Goal: Transaction & Acquisition: Register for event/course

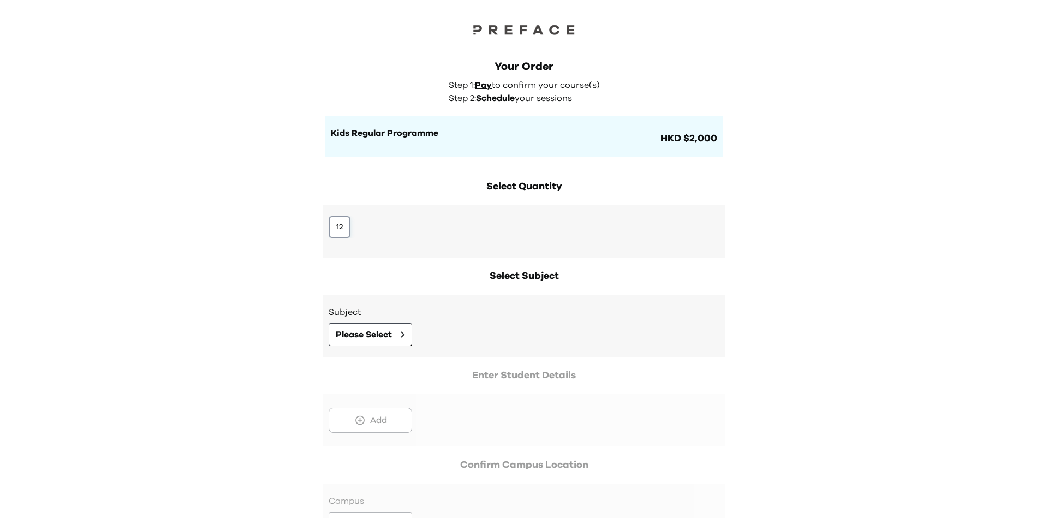
click at [337, 223] on button "12" at bounding box center [340, 227] width 22 height 22
click at [368, 332] on span "Please Select" at bounding box center [364, 334] width 56 height 13
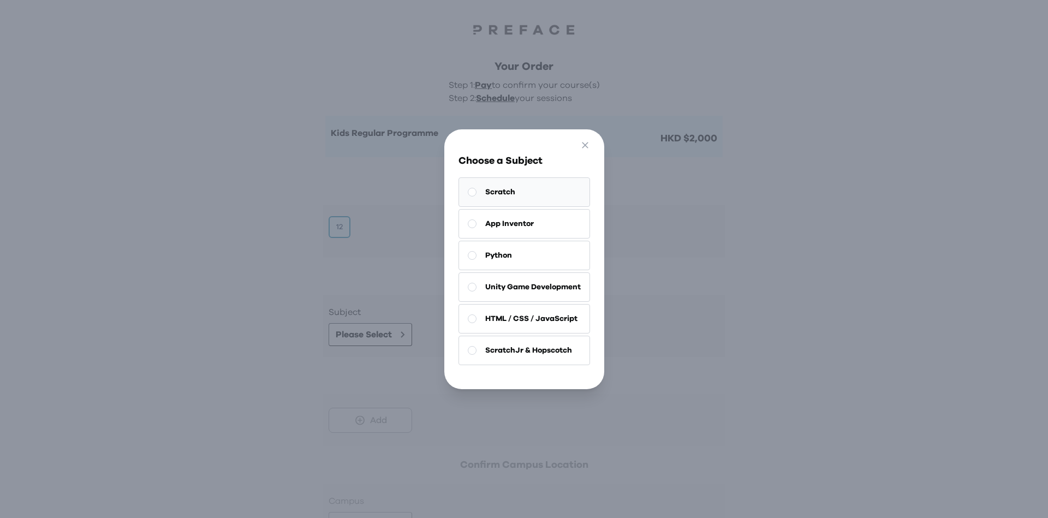
click at [534, 192] on button "Scratch" at bounding box center [524, 191] width 132 height 29
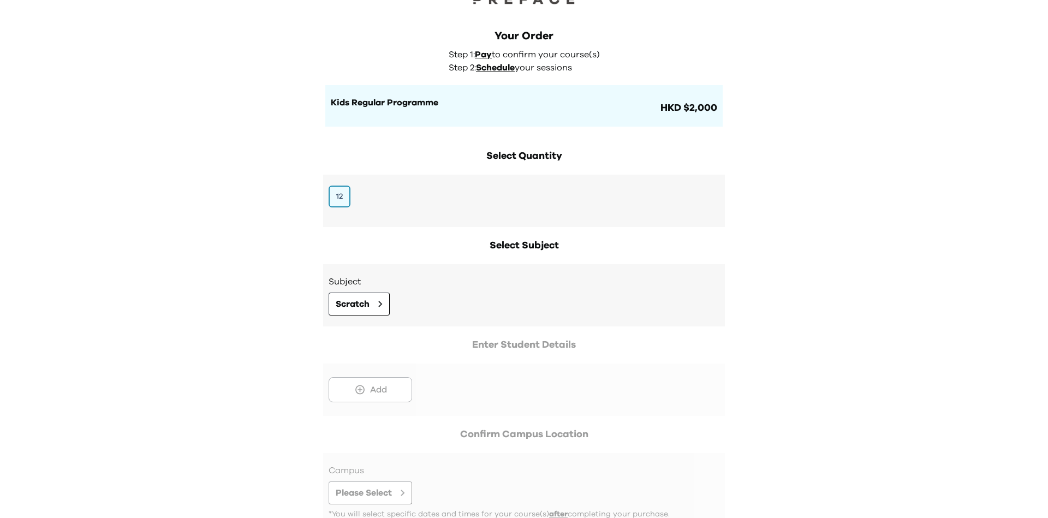
scroll to position [110, 0]
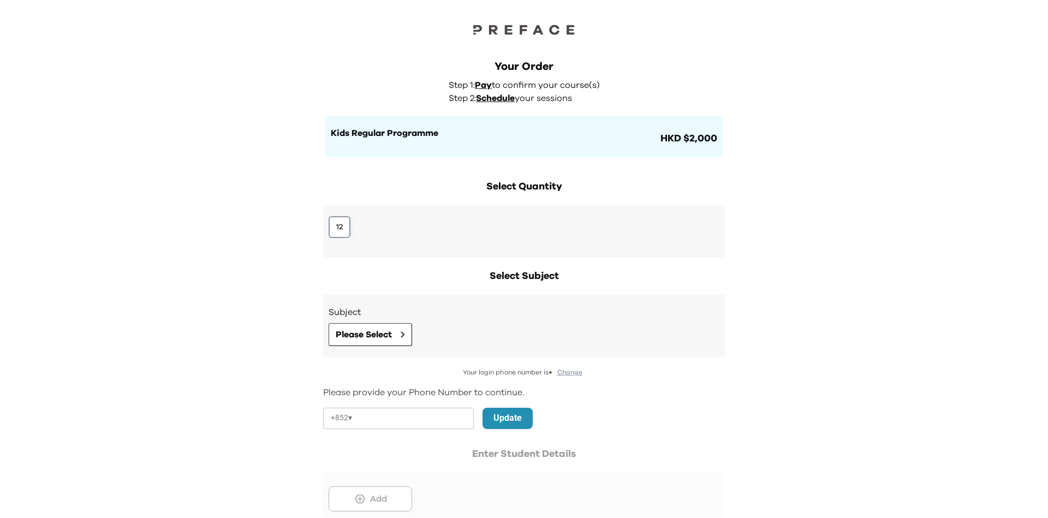
click at [346, 227] on button "12" at bounding box center [340, 227] width 22 height 22
click at [358, 335] on span "Please Select" at bounding box center [364, 334] width 56 height 13
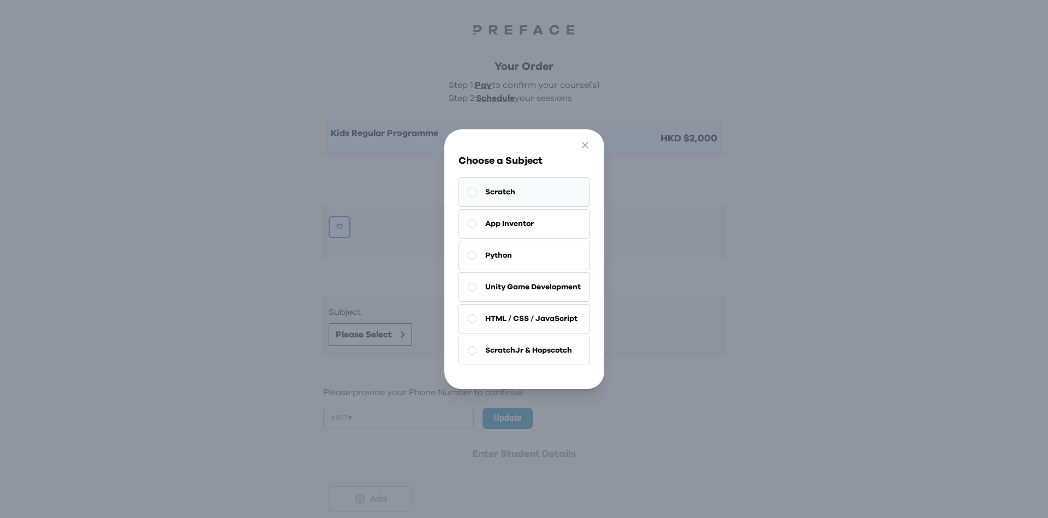
click at [496, 190] on span "Scratch" at bounding box center [500, 192] width 30 height 11
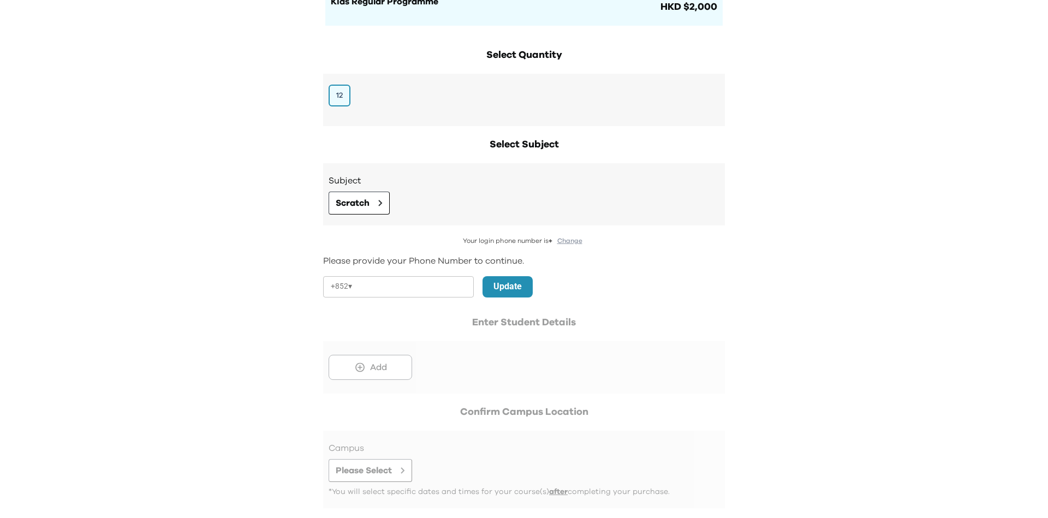
scroll to position [189, 0]
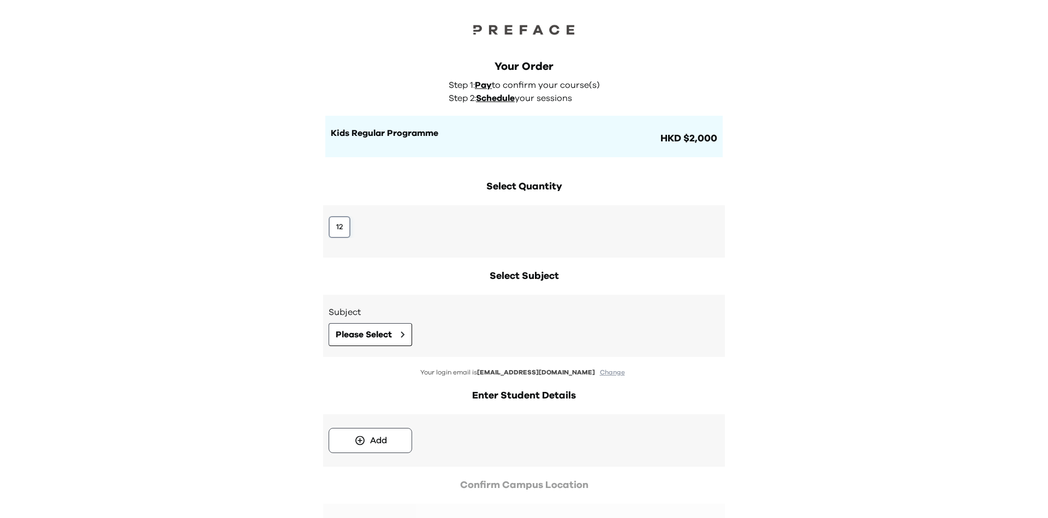
click at [337, 219] on button "12" at bounding box center [340, 227] width 22 height 22
click at [367, 332] on span "Please Select" at bounding box center [364, 334] width 56 height 13
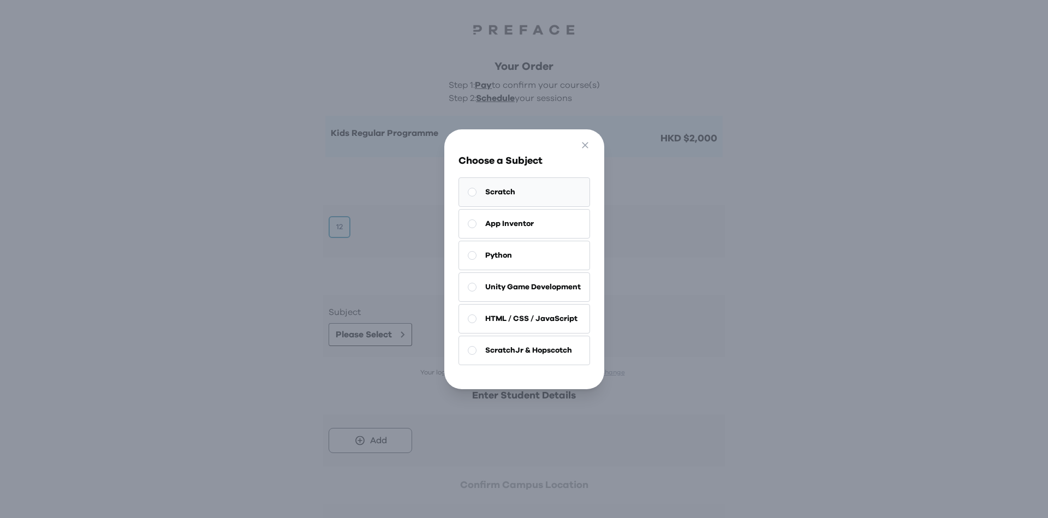
click at [509, 178] on button "Scratch" at bounding box center [524, 191] width 132 height 29
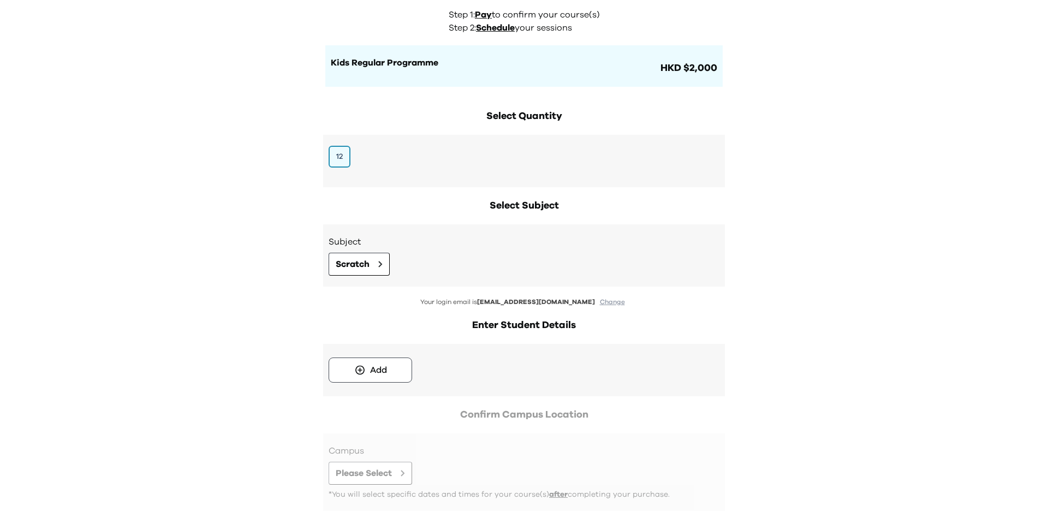
scroll to position [130, 0]
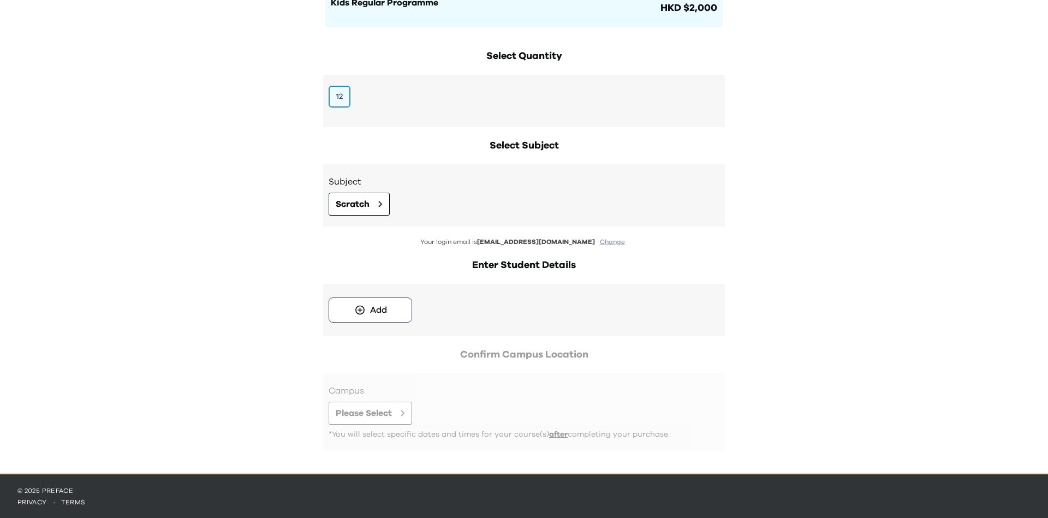
click at [376, 324] on div "Add" at bounding box center [524, 310] width 391 height 31
click at [397, 308] on button "Add" at bounding box center [371, 309] width 84 height 25
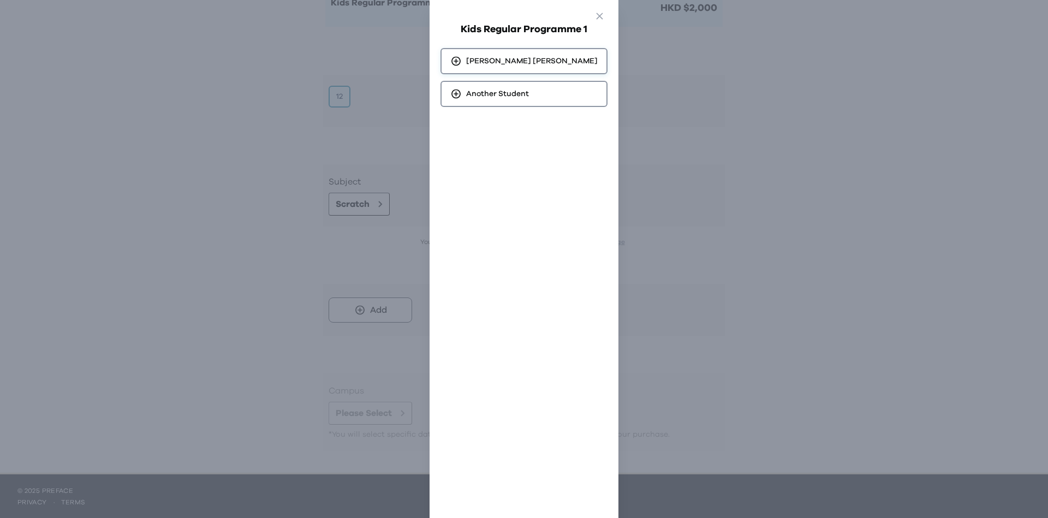
click at [547, 68] on div "[PERSON_NAME]" at bounding box center [523, 61] width 167 height 26
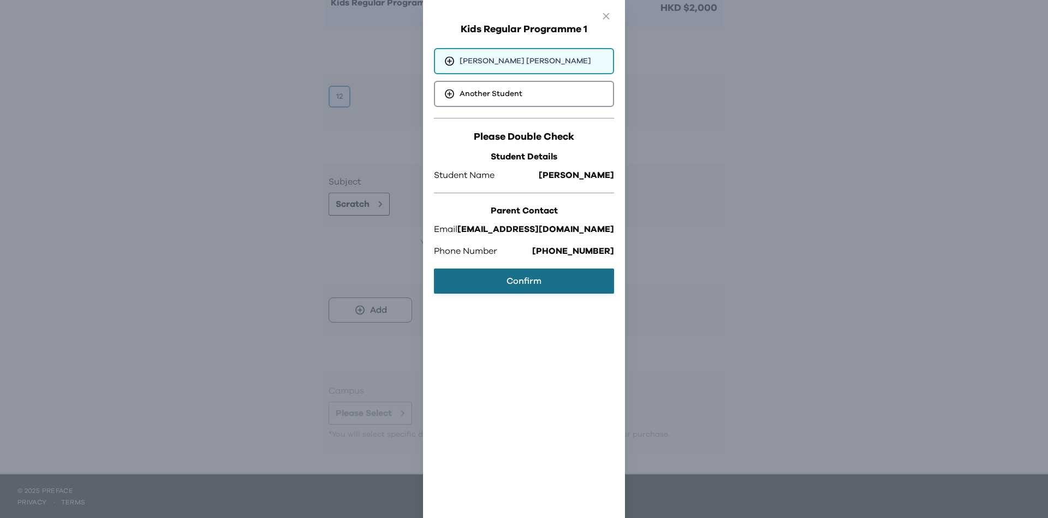
click at [582, 284] on button "Confirm" at bounding box center [524, 281] width 180 height 25
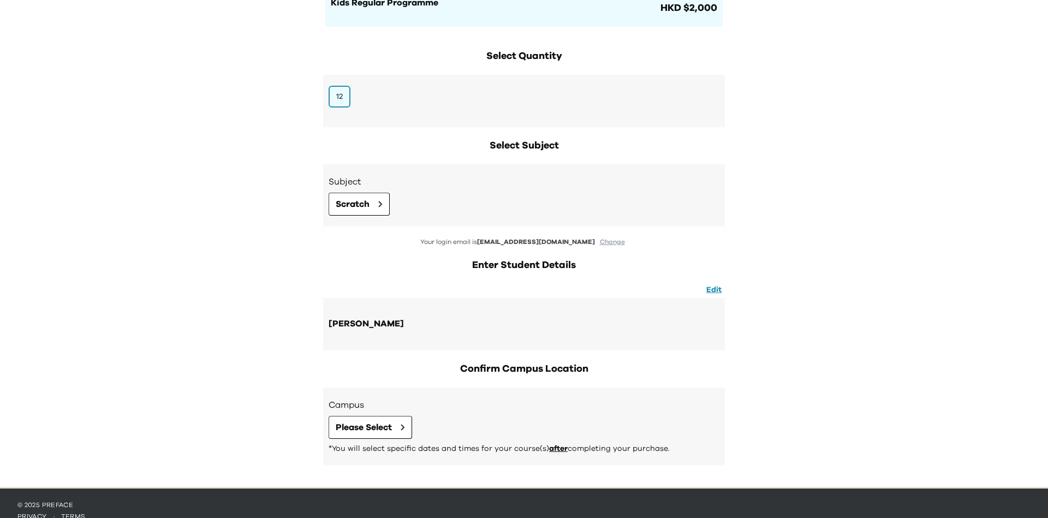
scroll to position [145, 0]
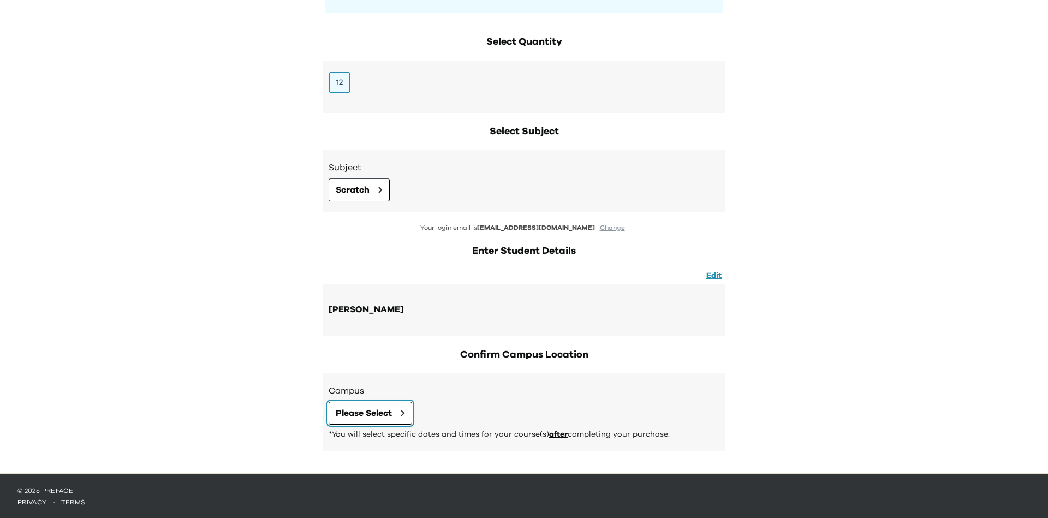
click at [389, 410] on span "Please Select" at bounding box center [364, 413] width 56 height 13
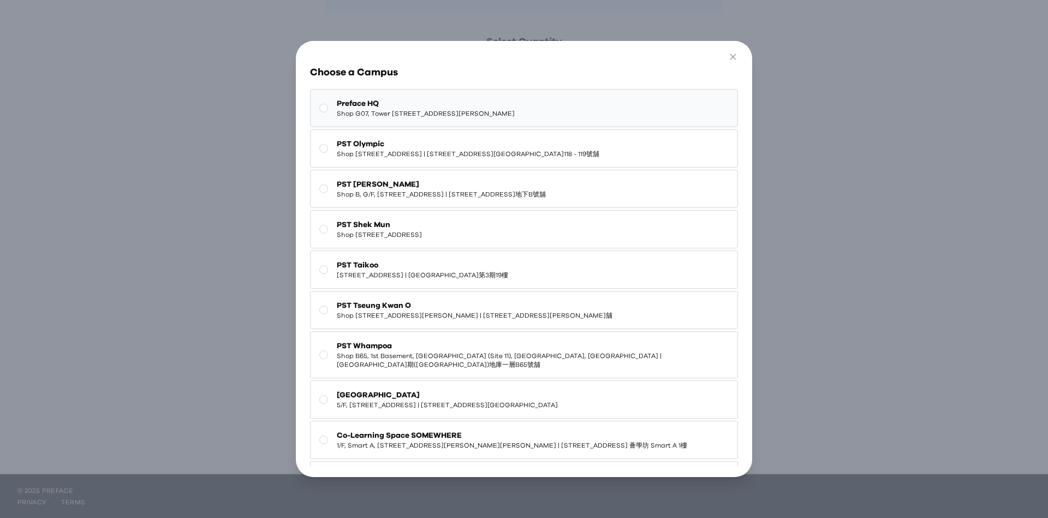
click at [501, 105] on span "Preface HQ" at bounding box center [426, 103] width 178 height 11
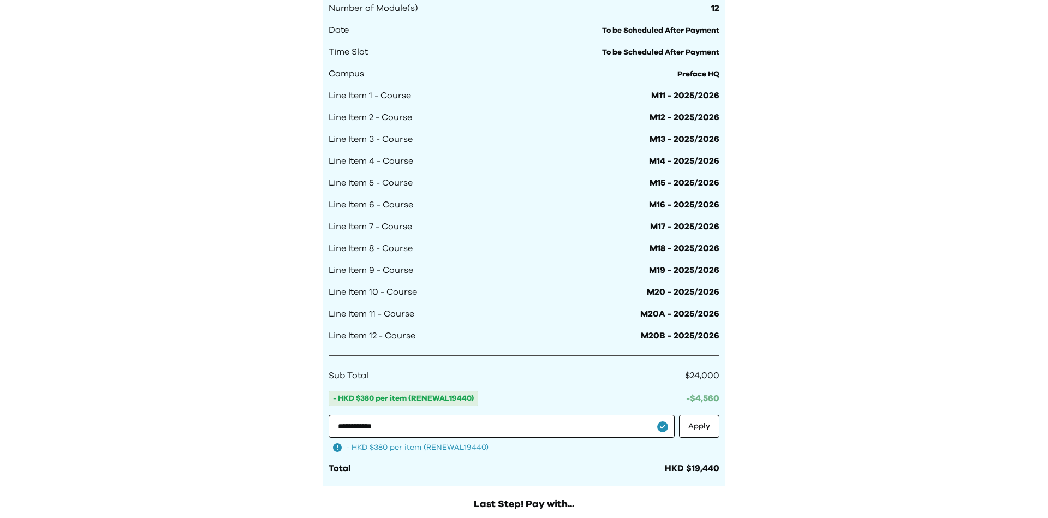
scroll to position [714, 0]
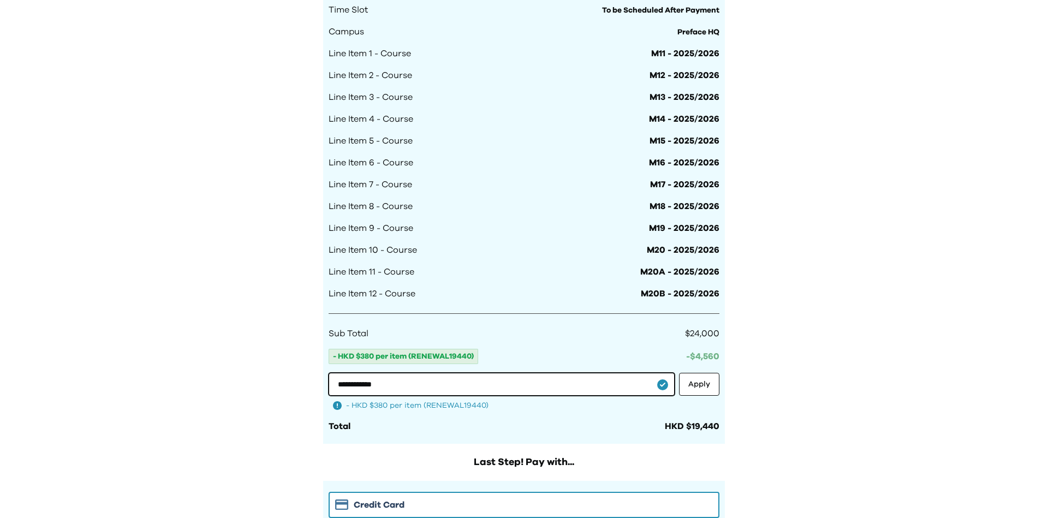
drag, startPoint x: 496, startPoint y: 380, endPoint x: 332, endPoint y: 374, distance: 163.9
click at [337, 373] on input "**********" at bounding box center [502, 384] width 346 height 23
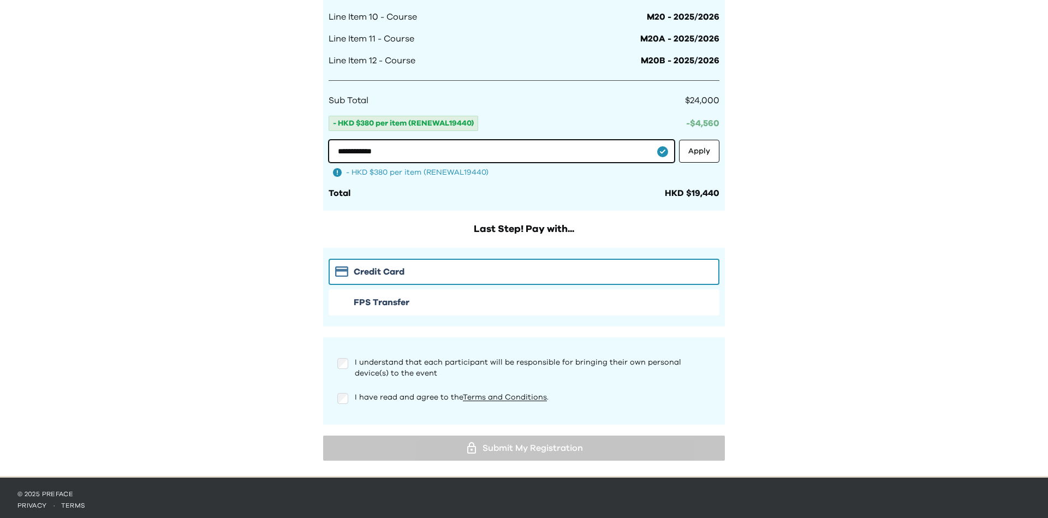
scroll to position [950, 0]
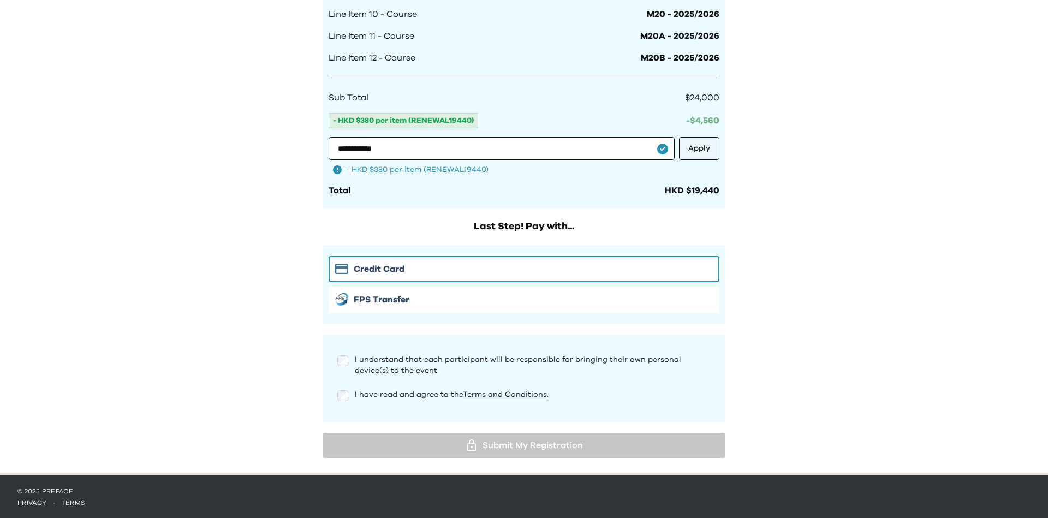
click at [695, 156] on button "Apply" at bounding box center [699, 148] width 40 height 23
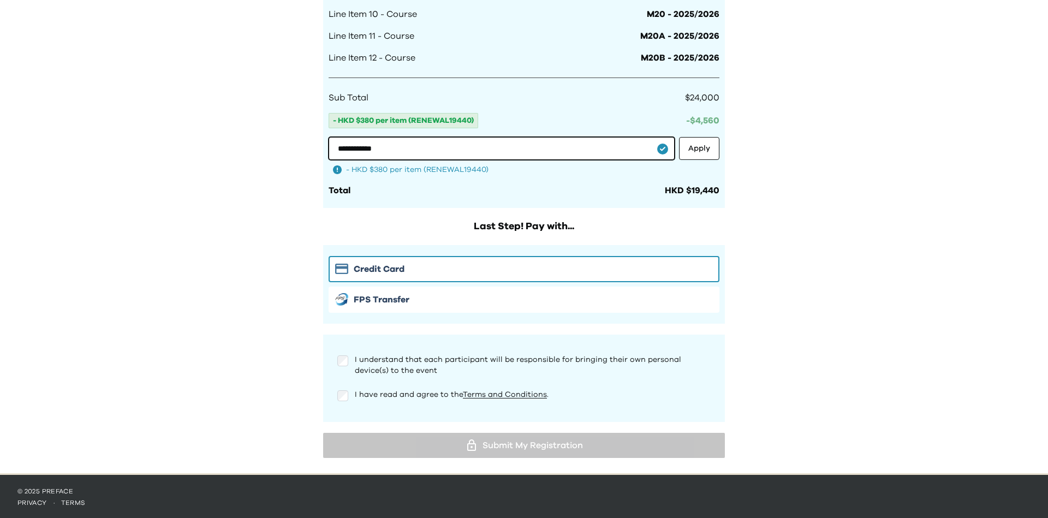
drag, startPoint x: 486, startPoint y: 152, endPoint x: 293, endPoint y: 127, distance: 194.8
paste input "text"
type input "**********"
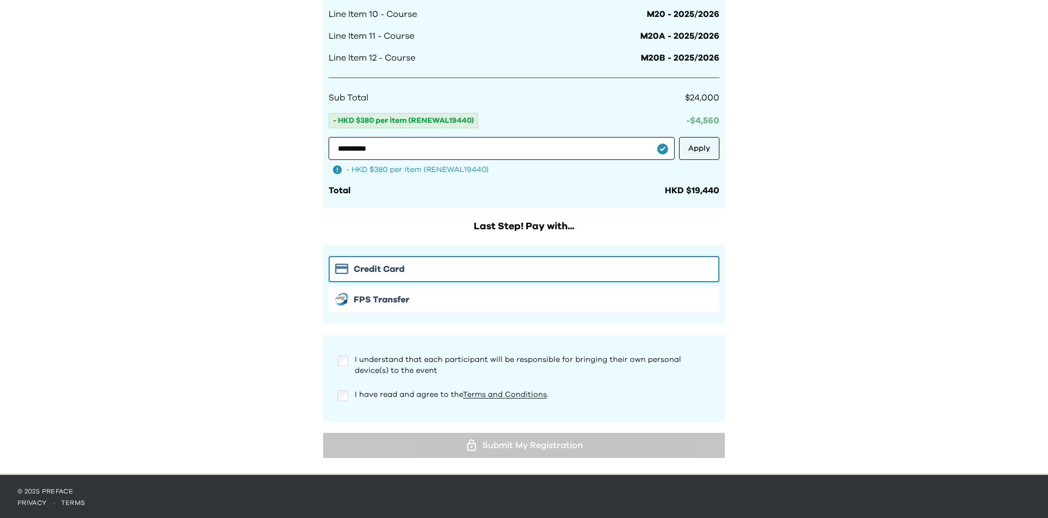
click at [700, 146] on button "Apply" at bounding box center [699, 148] width 40 height 23
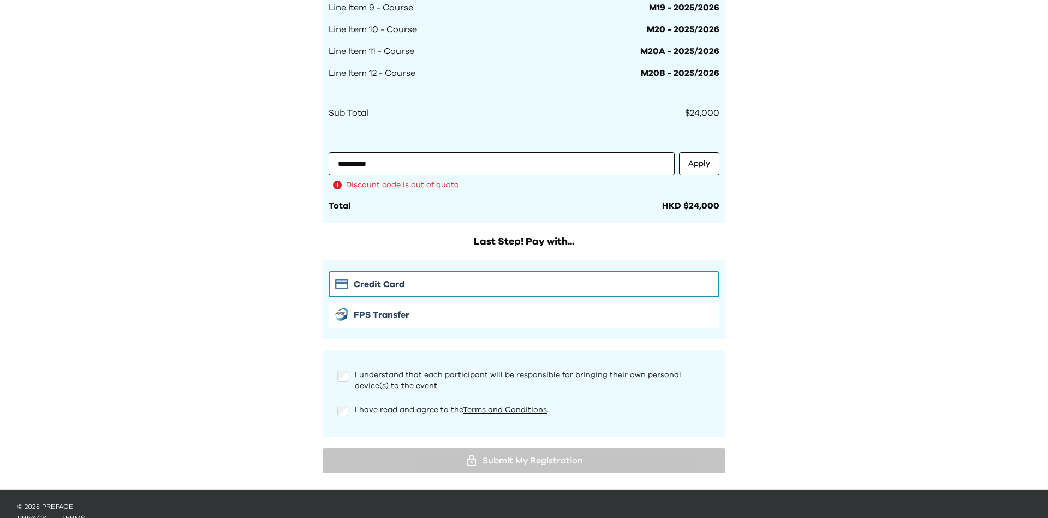
scroll to position [950, 0]
